Goal: Task Accomplishment & Management: Use online tool/utility

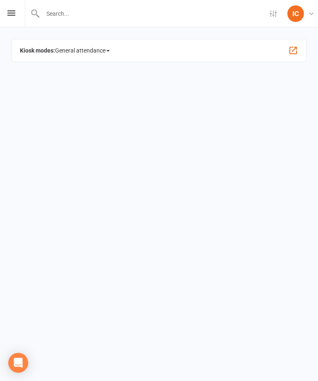
click at [11, 13] on icon at bounding box center [11, 12] width 8 height 5
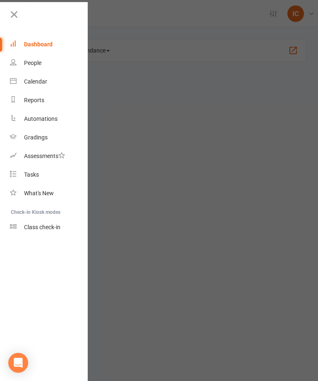
click at [26, 229] on div "Class check-in" at bounding box center [42, 227] width 36 height 7
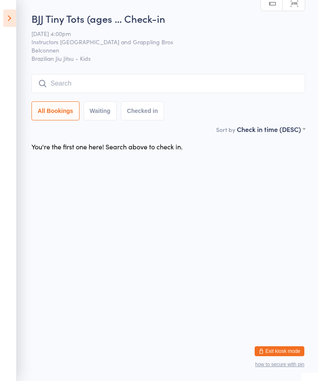
click at [6, 19] on icon at bounding box center [9, 18] width 13 height 17
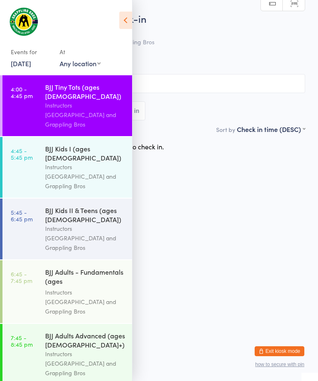
click at [201, 83] on input "search" at bounding box center [159, 83] width 292 height 19
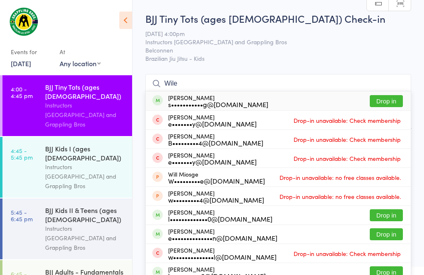
type input "Wile"
click at [317, 101] on button "Drop in" at bounding box center [385, 101] width 33 height 12
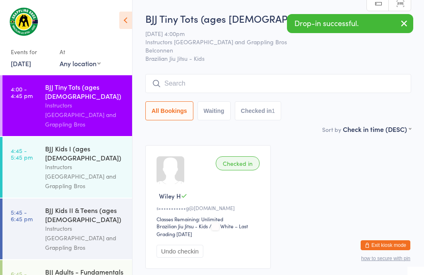
click at [193, 81] on input "search" at bounding box center [278, 83] width 266 height 19
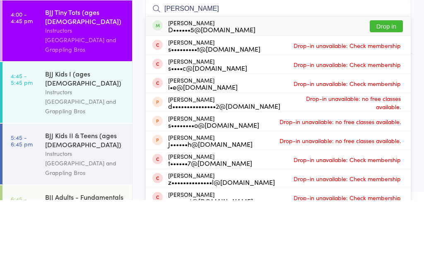
type input "[PERSON_NAME]"
click at [317, 95] on button "Drop in" at bounding box center [385, 101] width 33 height 12
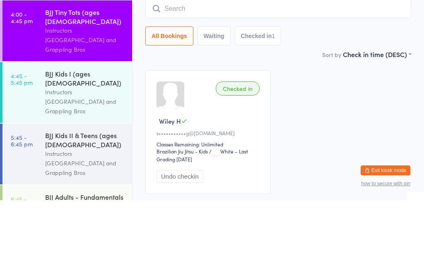
scroll to position [57, 0]
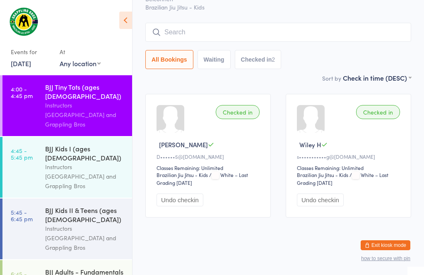
click at [211, 24] on input "search" at bounding box center [278, 32] width 266 height 19
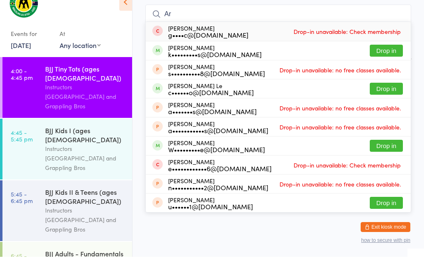
type input "Ar"
click at [317, 101] on button "Drop in" at bounding box center [385, 107] width 33 height 12
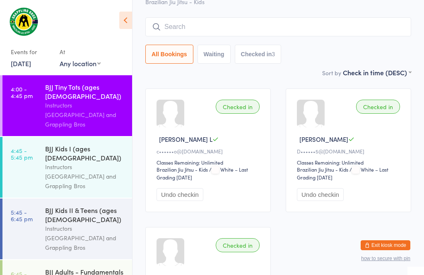
click at [204, 29] on input "search" at bounding box center [278, 26] width 266 height 19
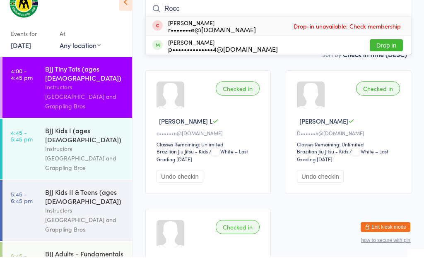
type input "Rocc"
click at [317, 57] on button "Drop in" at bounding box center [385, 63] width 33 height 12
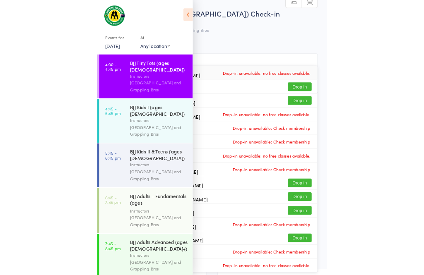
scroll to position [75, 0]
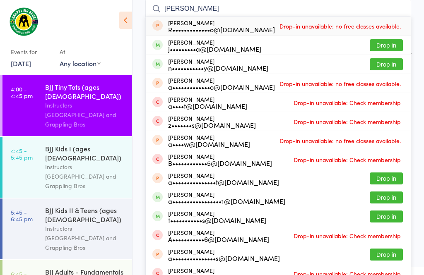
click at [223, 12] on input "[PERSON_NAME]" at bounding box center [278, 8] width 266 height 19
type input "a"
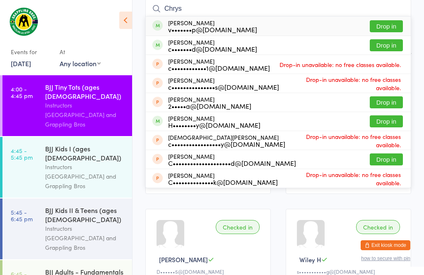
type input "Chrys"
click at [317, 26] on button "Drop in" at bounding box center [385, 26] width 33 height 12
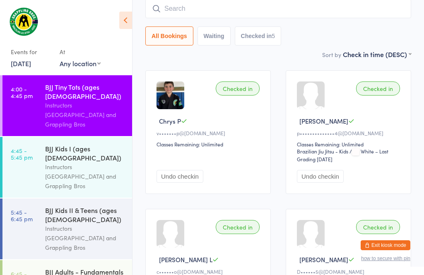
click at [69, 162] on div "Instructors [GEOGRAPHIC_DATA] and Grappling Bros" at bounding box center [85, 176] width 80 height 29
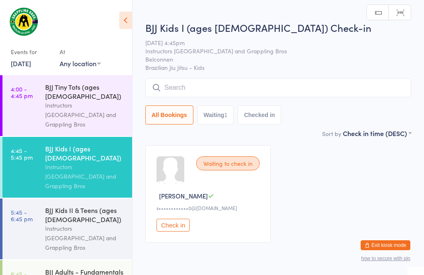
click at [187, 82] on input "search" at bounding box center [278, 87] width 266 height 19
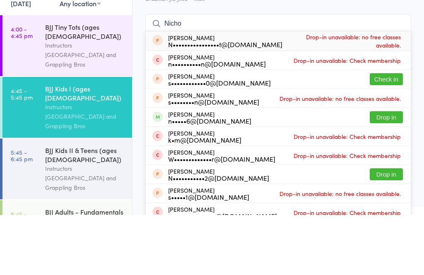
type input "Nicho"
click at [317, 133] on button "Check in" at bounding box center [385, 139] width 33 height 12
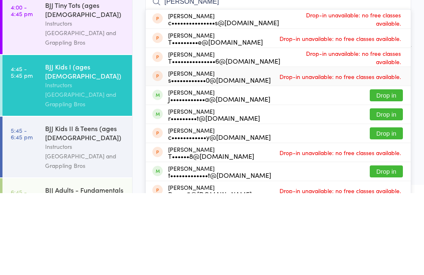
type input "[PERSON_NAME]"
click at [224, 152] on div "[PERSON_NAME] s••••••••••••0@[DOMAIN_NAME]" at bounding box center [219, 158] width 103 height 13
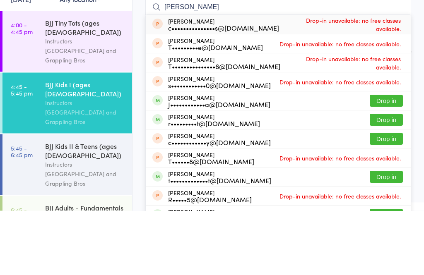
scroll to position [12, 0]
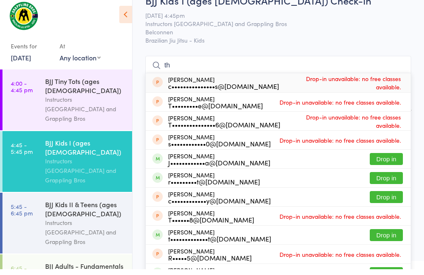
type input "t"
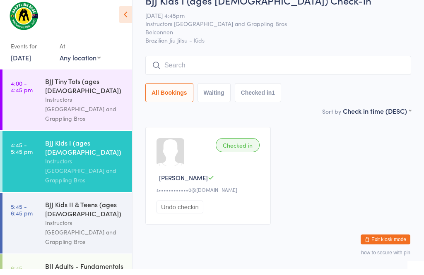
scroll to position [3, 0]
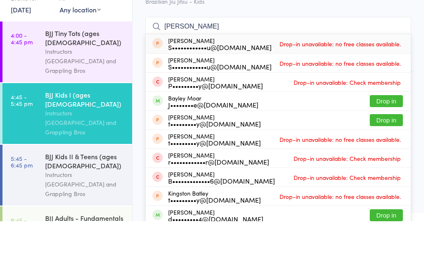
type input "[PERSON_NAME]"
click at [317, 149] on button "Drop in" at bounding box center [385, 155] width 33 height 12
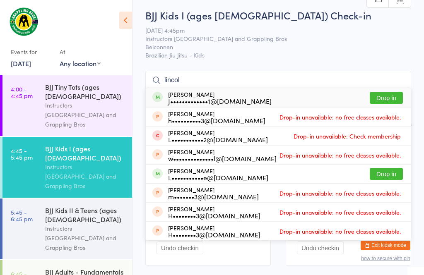
type input "lincol"
click at [317, 96] on button "Drop in" at bounding box center [385, 98] width 33 height 12
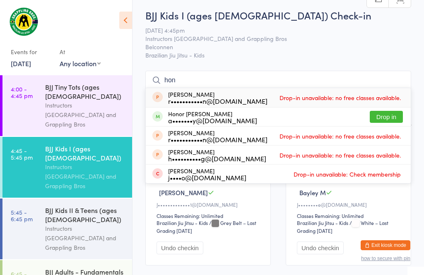
type input "hon"
click at [317, 118] on button "Drop in" at bounding box center [385, 117] width 33 height 12
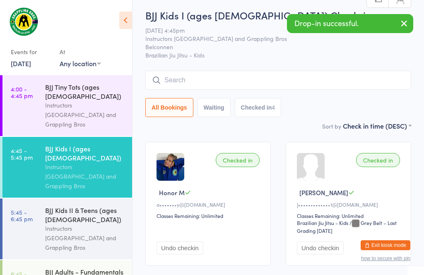
click at [233, 80] on input "search" at bounding box center [278, 80] width 266 height 19
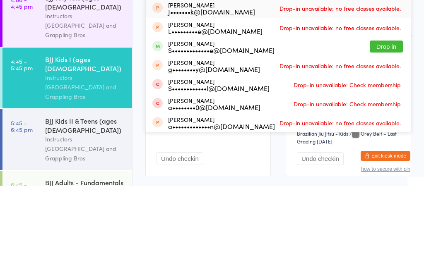
type input "Bill"
click at [317, 130] on button "Drop in" at bounding box center [385, 136] width 33 height 12
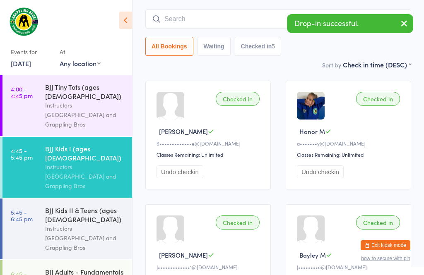
scroll to position [48, 0]
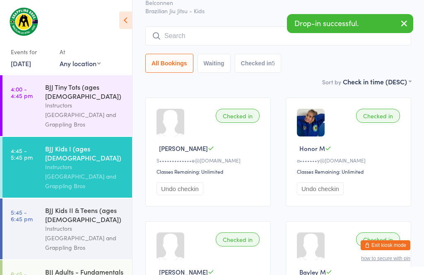
click at [236, 39] on input "search" at bounding box center [278, 35] width 266 height 19
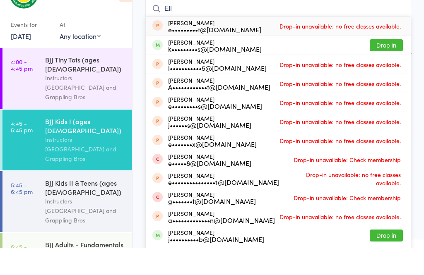
type input "Ell"
click at [317, 67] on button "Drop in" at bounding box center [385, 73] width 33 height 12
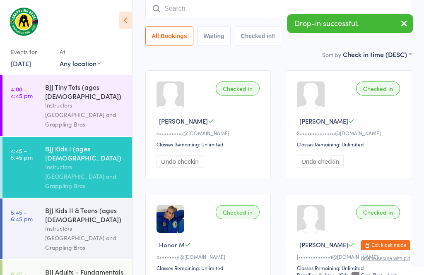
click at [245, 14] on input "search" at bounding box center [278, 8] width 266 height 19
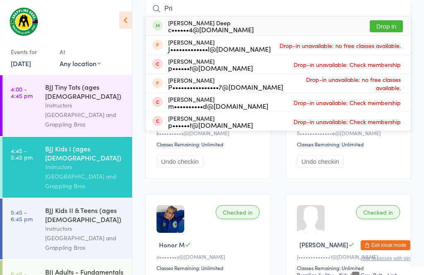
type input "Pri"
click at [317, 25] on button "Drop in" at bounding box center [385, 26] width 33 height 12
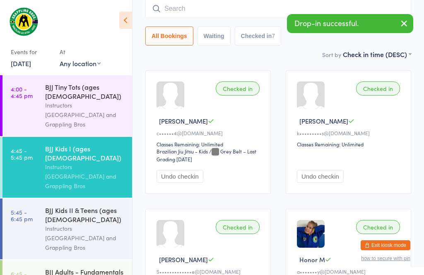
click at [234, 6] on input "search" at bounding box center [278, 8] width 266 height 19
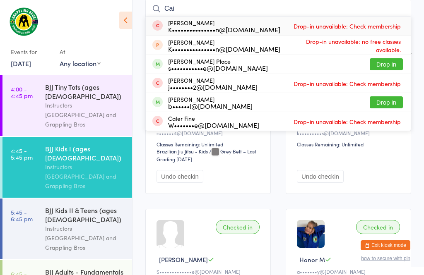
type input "Cai"
click at [317, 63] on button "Drop in" at bounding box center [385, 64] width 33 height 12
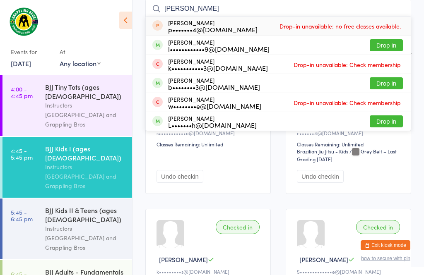
type input "[PERSON_NAME]"
click at [317, 46] on button "Drop in" at bounding box center [385, 45] width 33 height 12
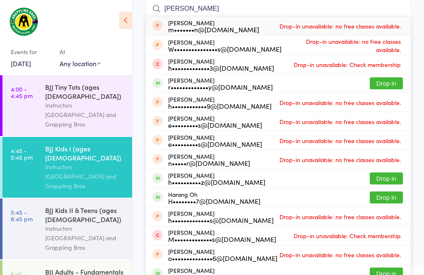
type input "[PERSON_NAME]"
click at [317, 84] on button "Drop in" at bounding box center [385, 83] width 33 height 12
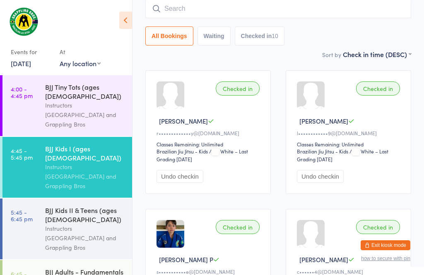
type input "k"
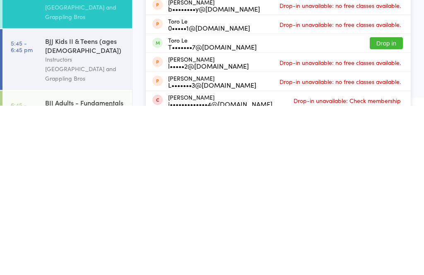
scroll to position [0, 0]
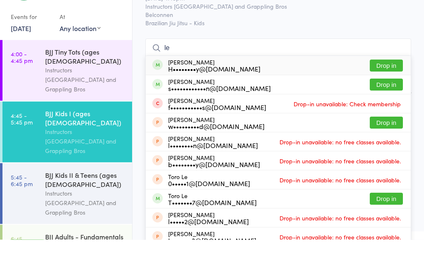
type input "l"
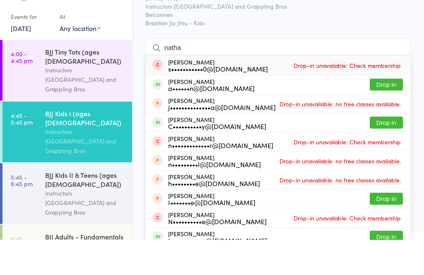
type input "natha"
click at [317, 114] on button "Drop in" at bounding box center [385, 120] width 33 height 12
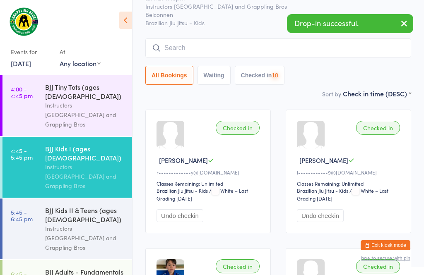
click at [231, 49] on input "search" at bounding box center [278, 47] width 266 height 19
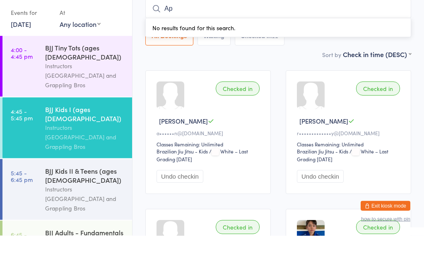
type input "A"
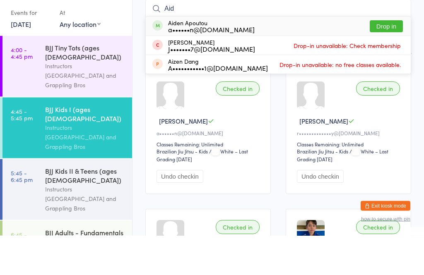
type input "Aid"
click at [317, 60] on button "Drop in" at bounding box center [385, 66] width 33 height 12
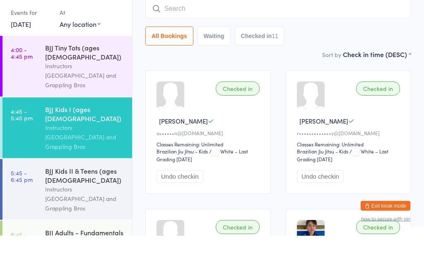
scroll to position [75, 0]
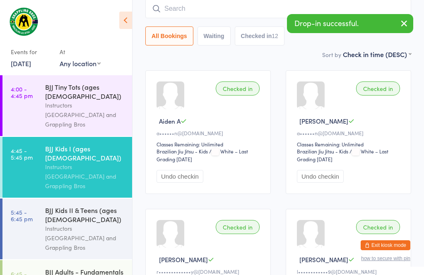
click at [261, 16] on input "search" at bounding box center [278, 8] width 266 height 19
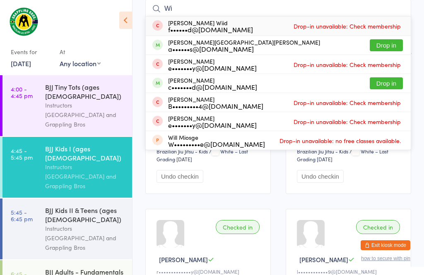
type input "Wi"
click at [317, 43] on button "Drop in" at bounding box center [385, 45] width 33 height 12
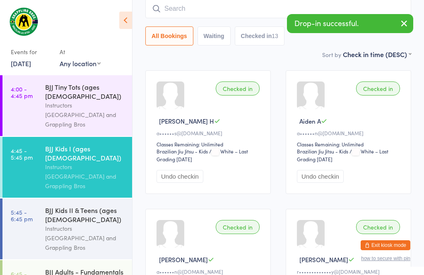
click at [281, 10] on input "search" at bounding box center [278, 8] width 266 height 19
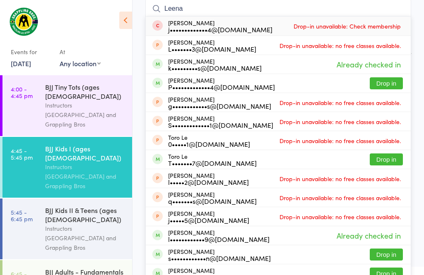
type input "Leena"
click at [317, 84] on button "Drop in" at bounding box center [385, 83] width 33 height 12
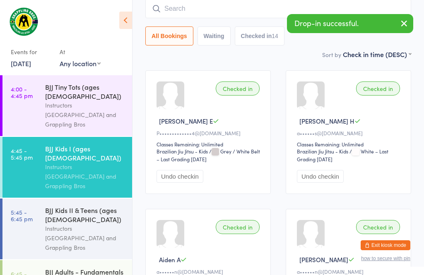
click at [317, 22] on icon "button" at bounding box center [404, 23] width 10 height 10
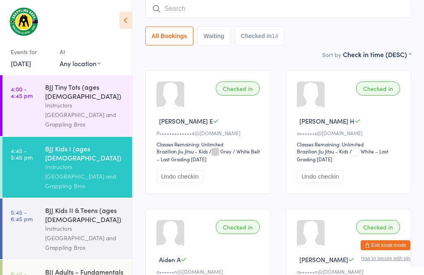
click at [170, 9] on input "search" at bounding box center [278, 8] width 266 height 19
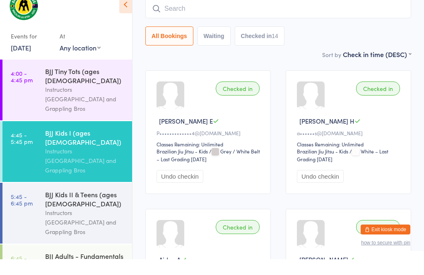
scroll to position [57, 0]
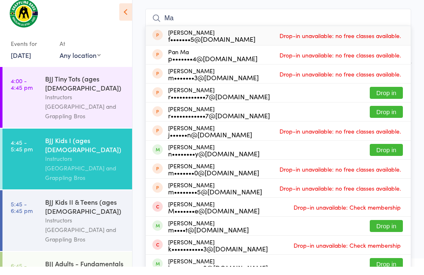
type input "M"
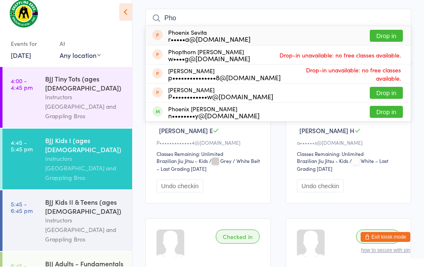
type input "Pho"
click at [317, 115] on button "Drop in" at bounding box center [385, 120] width 33 height 12
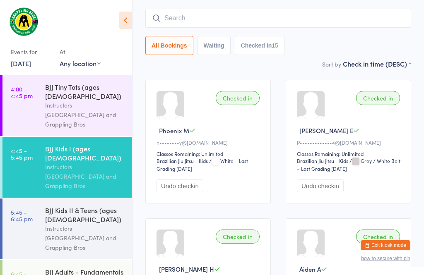
click at [217, 14] on input "search" at bounding box center [278, 18] width 266 height 19
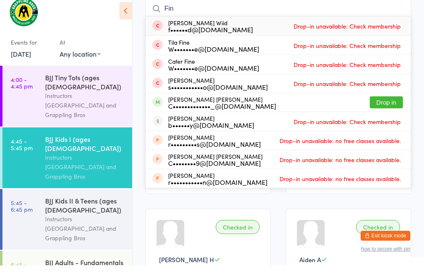
type input "Fin"
click at [317, 106] on button "Drop in" at bounding box center [385, 112] width 33 height 12
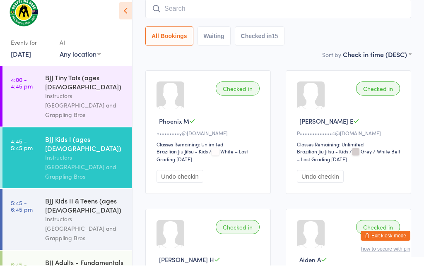
scroll to position [75, 0]
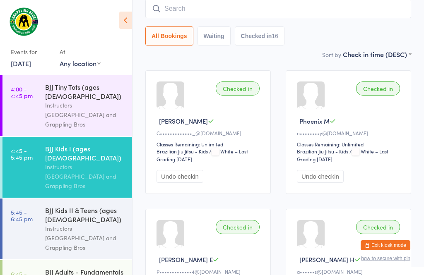
click at [209, 8] on input "search" at bounding box center [278, 8] width 266 height 19
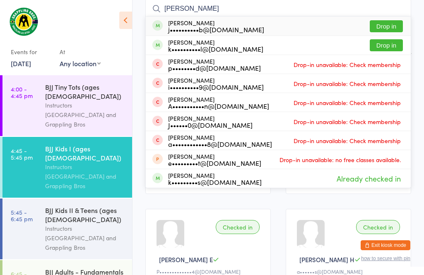
type input "[PERSON_NAME]"
click at [317, 29] on button "Drop in" at bounding box center [385, 26] width 33 height 12
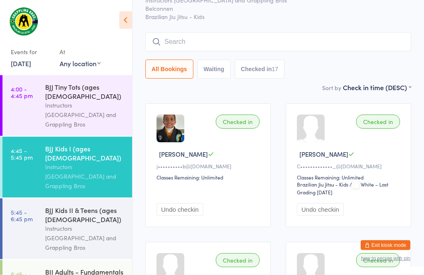
scroll to position [0, 0]
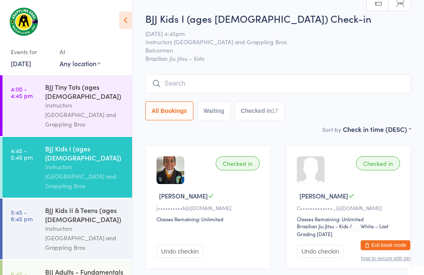
click at [221, 83] on input "search" at bounding box center [278, 83] width 266 height 19
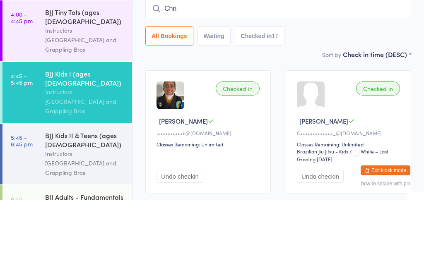
type input "[PERSON_NAME]"
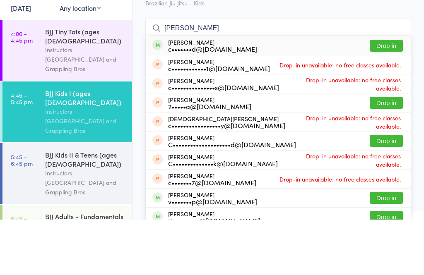
click at [46, 101] on div "Instructors [GEOGRAPHIC_DATA] and Grappling Bros" at bounding box center [85, 115] width 80 height 29
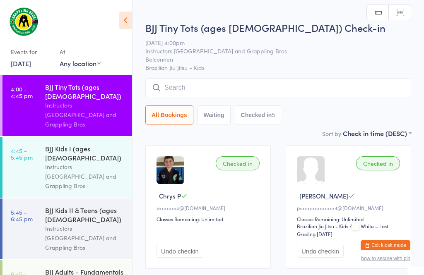
click at [36, 148] on link "4:45 - 5:45 pm BJJ Kids I (ages [DEMOGRAPHIC_DATA]) Instructors [GEOGRAPHIC_DAT…" at bounding box center [66, 167] width 129 height 61
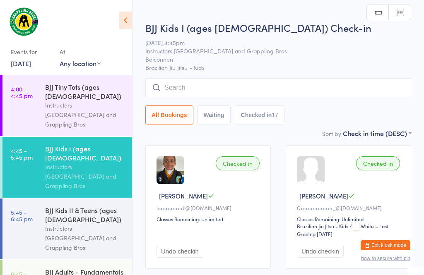
click at [92, 101] on div "Instructors [GEOGRAPHIC_DATA] and Grappling Bros" at bounding box center [85, 115] width 80 height 29
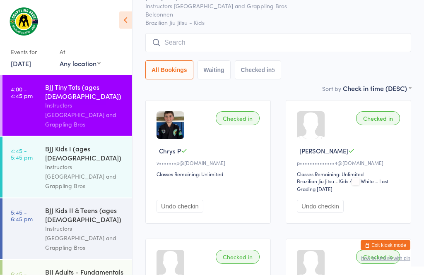
click at [193, 212] on button "Undo checkin" at bounding box center [179, 206] width 47 height 13
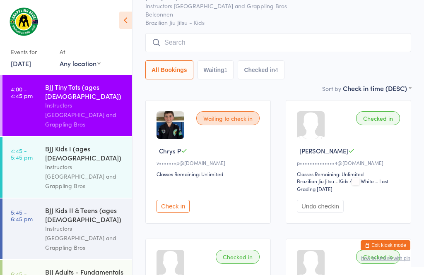
click at [98, 162] on div "Instructors [GEOGRAPHIC_DATA] and Grappling Bros" at bounding box center [85, 176] width 80 height 29
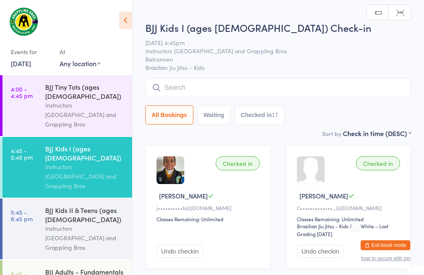
click at [232, 91] on input "search" at bounding box center [278, 87] width 266 height 19
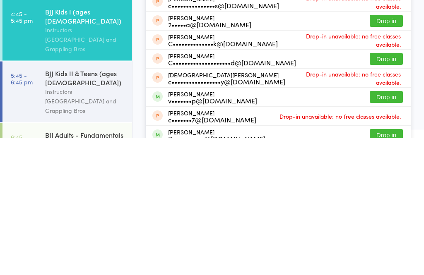
type input "[PERSON_NAME]"
click at [317, 228] on button "Drop in" at bounding box center [385, 234] width 33 height 12
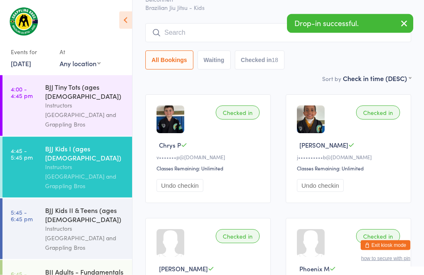
click at [223, 36] on input "search" at bounding box center [278, 33] width 266 height 19
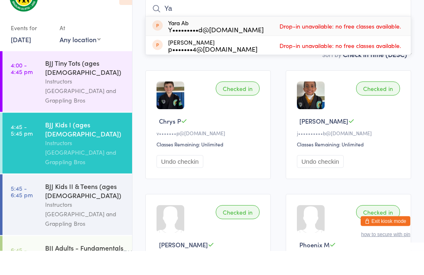
type input "Y"
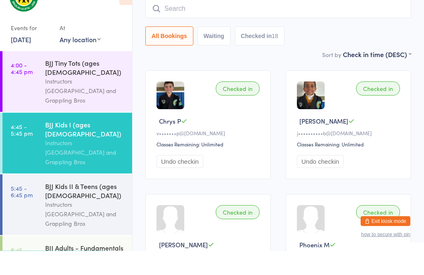
scroll to position [75, 0]
